Goal: Information Seeking & Learning: Find specific page/section

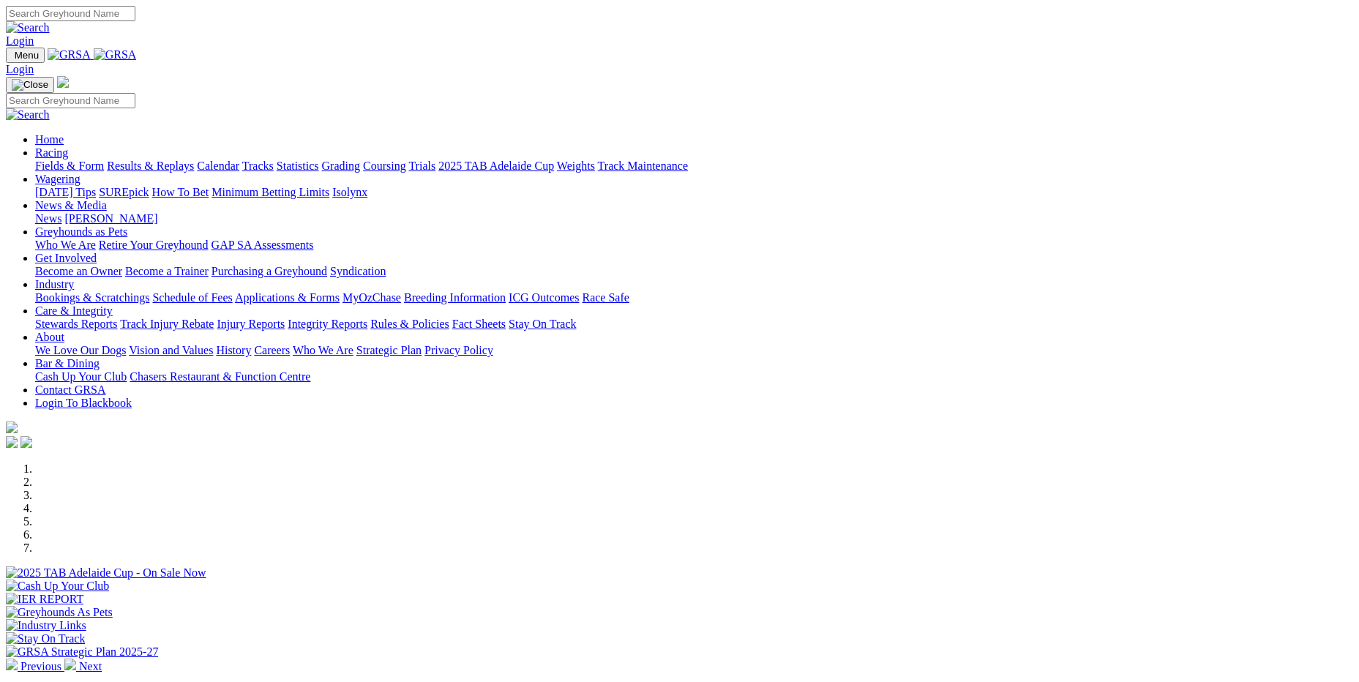
click at [117, 318] on link "Stewards Reports" at bounding box center [76, 324] width 82 height 12
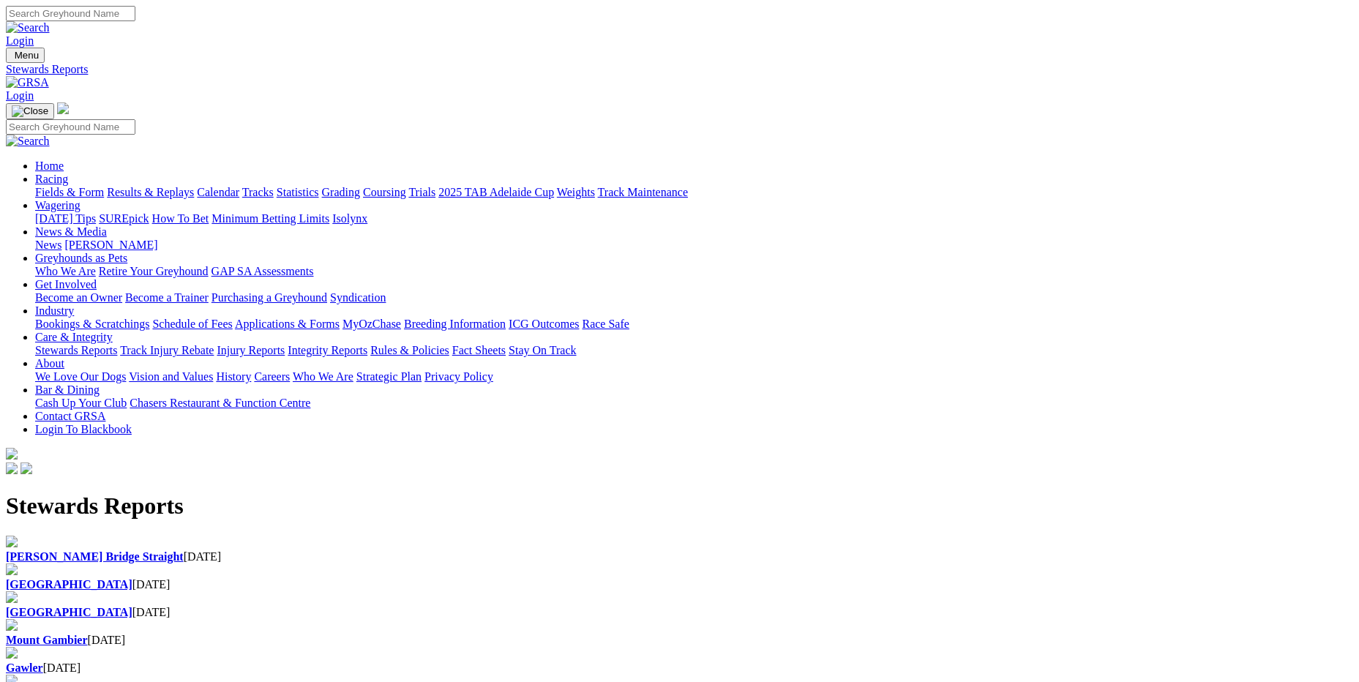
click at [184, 550] on link "[PERSON_NAME] Bridge Straight" at bounding box center [95, 556] width 178 height 12
click at [442, 578] on div "Angle Park 30 Sep 2025" at bounding box center [680, 584] width 1348 height 13
click at [132, 578] on b "[GEOGRAPHIC_DATA]" at bounding box center [69, 584] width 127 height 12
click at [132, 606] on b "[GEOGRAPHIC_DATA]" at bounding box center [69, 612] width 127 height 12
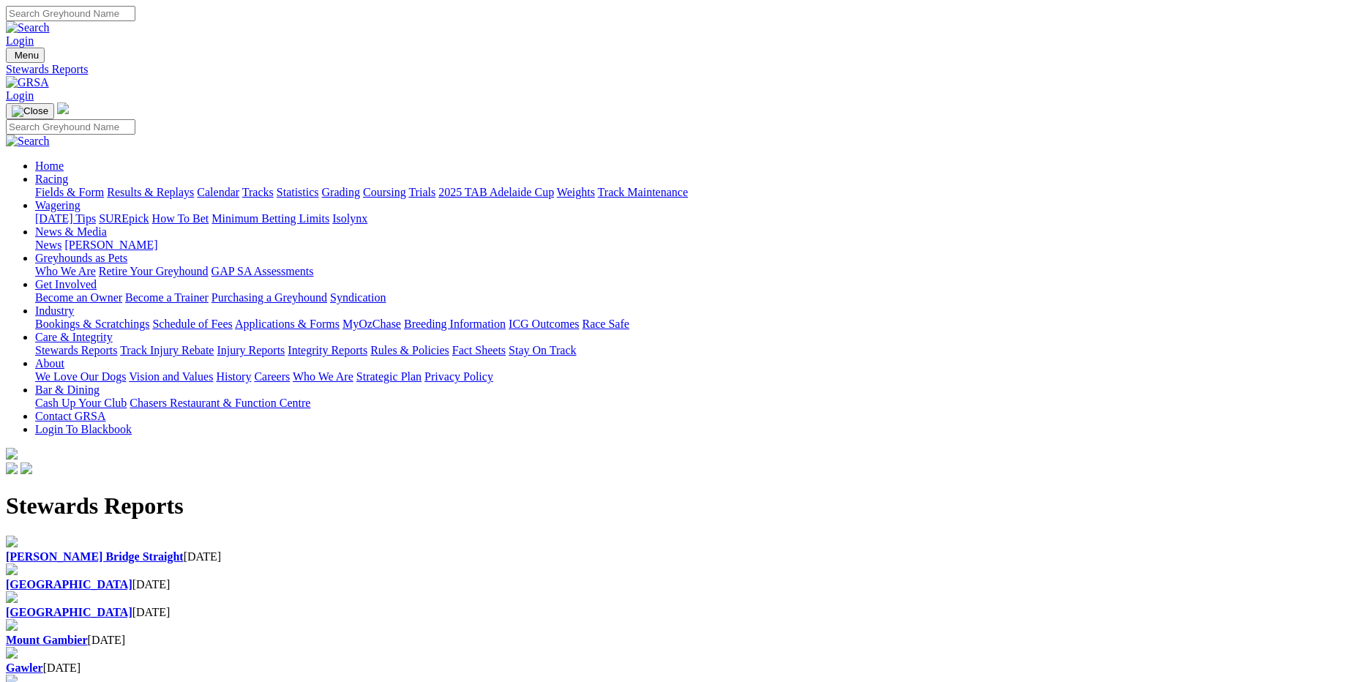
click at [834, 493] on h1 "Stewards Reports" at bounding box center [680, 506] width 1348 height 27
click at [88, 634] on b "Mount Gambier" at bounding box center [47, 640] width 82 height 12
click at [43, 662] on b "Gawler" at bounding box center [24, 668] width 37 height 12
